Goal: Communication & Community: Participate in discussion

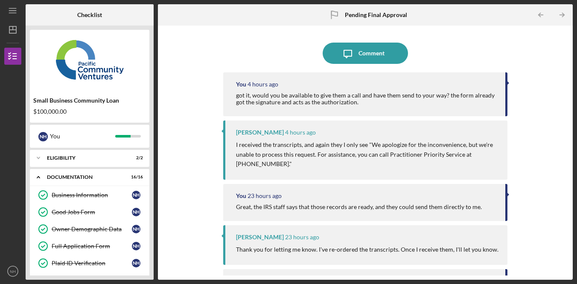
scroll to position [253, 0]
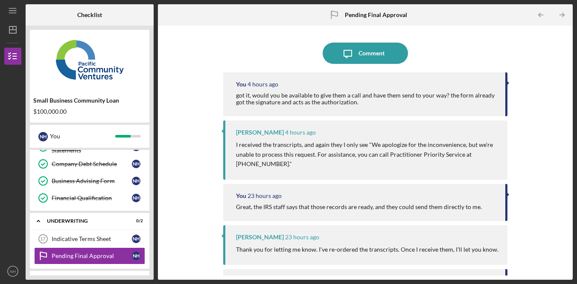
click at [547, 100] on div "Icon/Message Comment You 4 hours ago got it, would you be available to give the…" at bounding box center [365, 153] width 406 height 246
click at [546, 99] on div "Icon/Message Comment You 4 hours ago got it, would you be available to give the…" at bounding box center [365, 153] width 406 height 246
click at [552, 75] on div "Icon/Message Comment You 4 hours ago got it, would you be available to give the…" at bounding box center [365, 153] width 406 height 246
click at [535, 68] on div "Icon/Message Comment You 4 hours ago got it, would you be available to give the…" at bounding box center [365, 153] width 406 height 246
drag, startPoint x: 541, startPoint y: 42, endPoint x: 546, endPoint y: 41, distance: 5.3
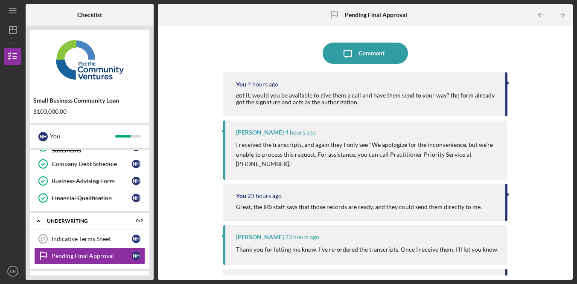
click at [541, 42] on div "Icon/Message Comment You 4 hours ago got it, would you be available to give the…" at bounding box center [365, 153] width 406 height 246
click at [546, 41] on div "Icon/Message Comment You 4 hours ago got it, would you be available to give the…" at bounding box center [365, 153] width 406 height 246
click at [474, 53] on div "Icon/Message Comment" at bounding box center [365, 53] width 284 height 21
drag, startPoint x: 474, startPoint y: 52, endPoint x: 447, endPoint y: 47, distance: 26.9
click at [474, 52] on div "Icon/Message Comment" at bounding box center [365, 53] width 284 height 21
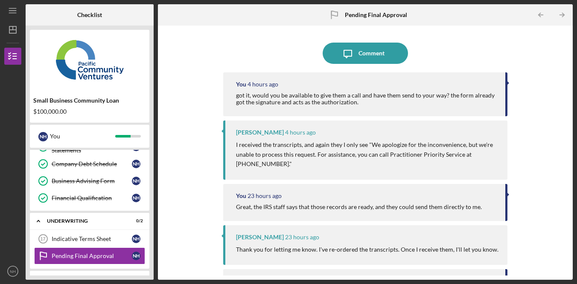
click at [536, 112] on div "Icon/Message Comment You 4 hours ago got it, would you be available to give the…" at bounding box center [365, 153] width 406 height 246
click at [536, 113] on div "Icon/Message Comment You 4 hours ago got it, would you be available to give the…" at bounding box center [365, 153] width 406 height 246
click at [547, 85] on div "Icon/Message Comment You 4 hours ago got it, would you be available to give the…" at bounding box center [365, 153] width 406 height 246
click at [546, 82] on div "Icon/Message Comment You 4 hours ago got it, would you be available to give the…" at bounding box center [365, 153] width 406 height 246
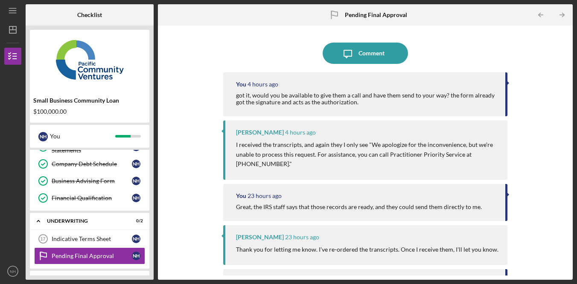
click at [543, 73] on div "Icon/Message Comment You 4 hours ago got it, would you be available to give the…" at bounding box center [365, 153] width 406 height 246
click at [542, 64] on div "Icon/Message Comment You 4 hours ago got it, would you be available to give the…" at bounding box center [365, 153] width 406 height 246
click at [543, 48] on div "Icon/Message Comment You 4 hours ago got it, would you be available to give the…" at bounding box center [365, 153] width 406 height 246
click at [547, 105] on div "Icon/Message Comment You 4 hours ago got it, would you be available to give the…" at bounding box center [365, 153] width 406 height 246
click at [543, 88] on div "Icon/Message Comment You 4 hours ago got it, would you be available to give the…" at bounding box center [365, 153] width 406 height 246
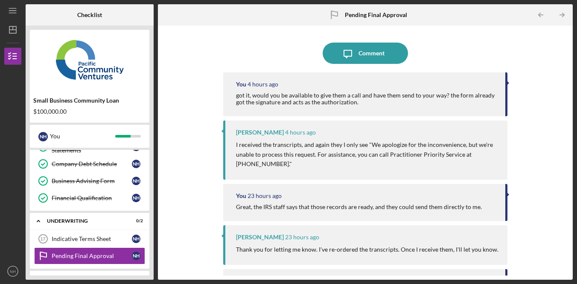
click at [542, 88] on div "Icon/Message Comment You 4 hours ago got it, would you be available to give the…" at bounding box center [365, 153] width 406 height 246
click at [544, 90] on div "Icon/Message Comment You 4 hours ago got it, would you be available to give the…" at bounding box center [365, 153] width 406 height 246
click at [475, 54] on div "Icon/Message Comment" at bounding box center [365, 53] width 284 height 21
click at [538, 144] on div "Icon/Message Comment You 5 hours ago got it, would you be available to give the…" at bounding box center [365, 153] width 406 height 246
click at [537, 142] on div "Icon/Message Comment You 5 hours ago got it, would you be available to give the…" at bounding box center [365, 153] width 406 height 246
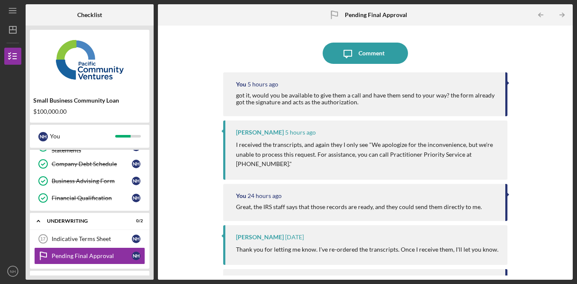
click at [483, 11] on div "Icon/Table Pagination Arrow Icon/Table Pagination Arrow" at bounding box center [503, 14] width 138 height 21
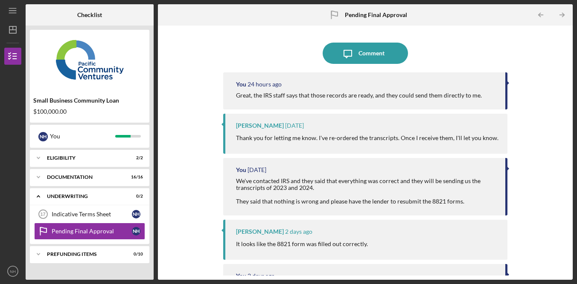
click at [521, 45] on div "Icon/Message Comment You 24 hours ago Great, the IRS staff says that those reco…" at bounding box center [365, 153] width 406 height 246
